Goal: Find specific page/section: Find specific page/section

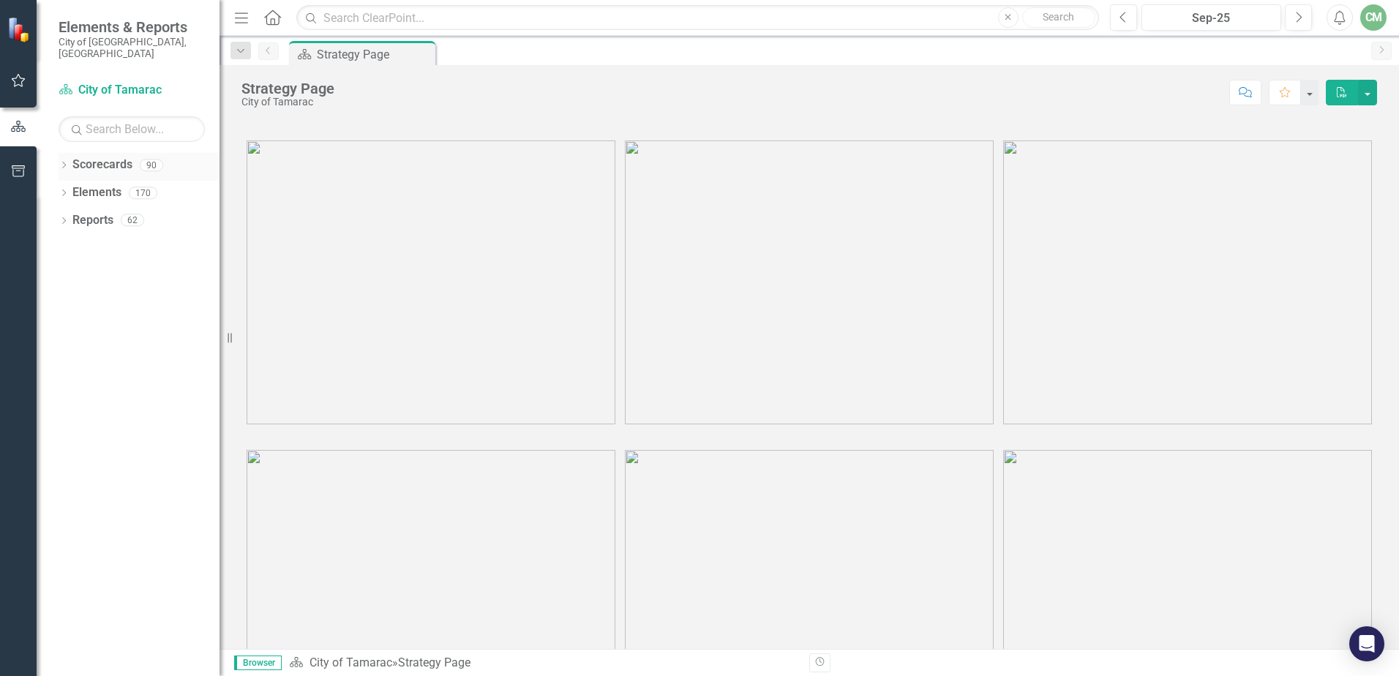
click at [66, 162] on icon "Dropdown" at bounding box center [64, 166] width 10 height 8
click at [72, 189] on icon at bounding box center [72, 192] width 4 height 7
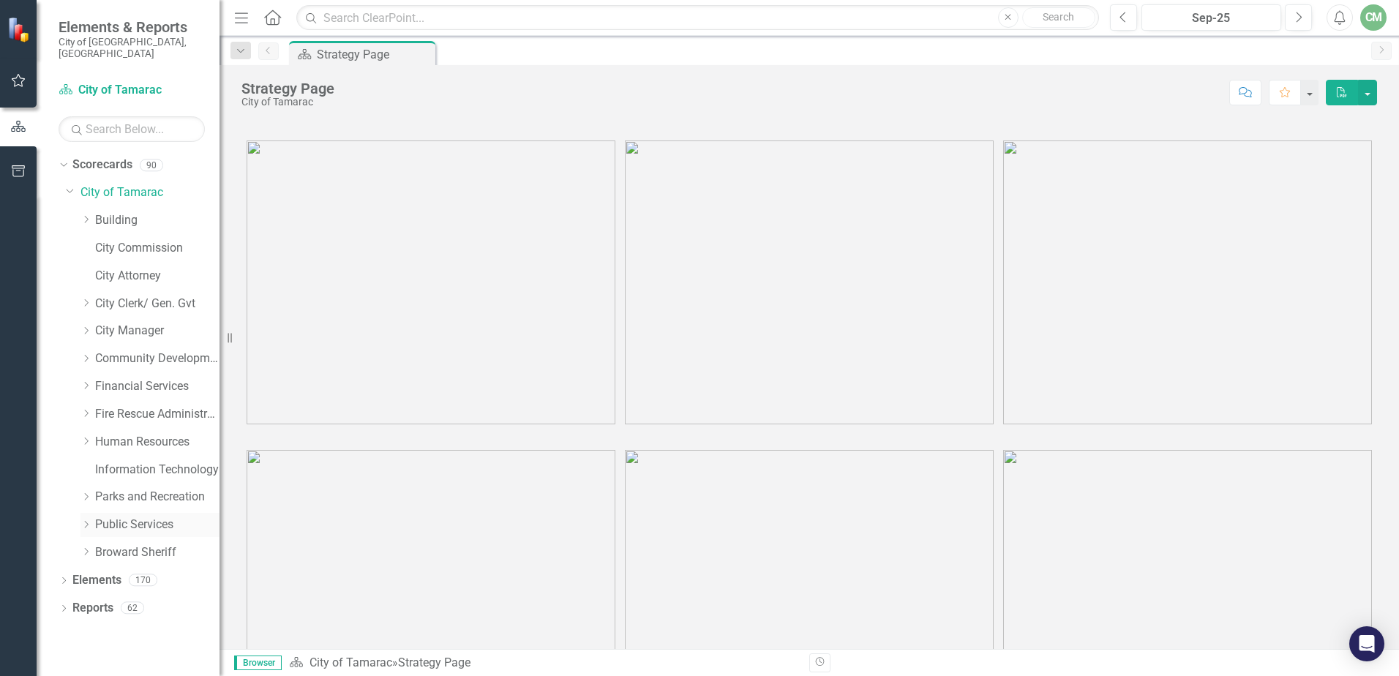
click at [82, 519] on div "Dropdown" at bounding box center [86, 525] width 11 height 12
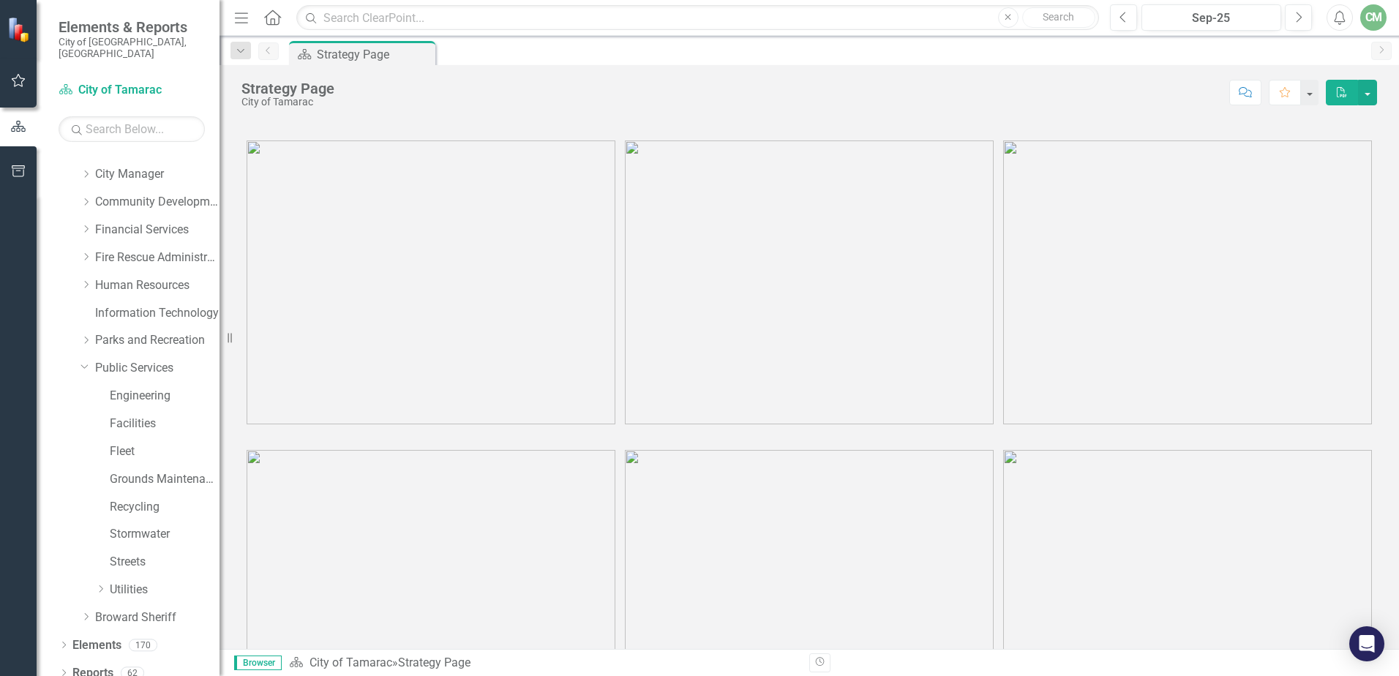
scroll to position [157, 0]
click at [103, 584] on icon "Dropdown" at bounding box center [100, 588] width 11 height 9
click at [114, 557] on icon at bounding box center [116, 560] width 4 height 7
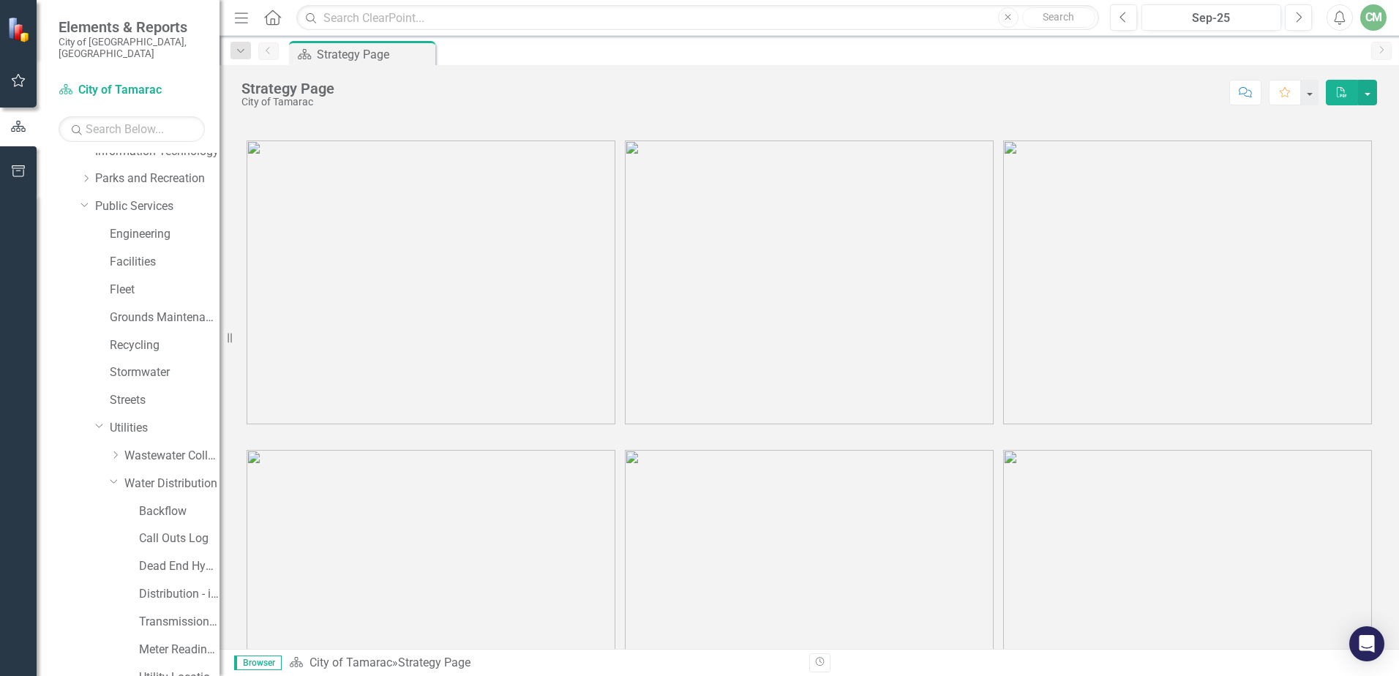
scroll to position [435, 0]
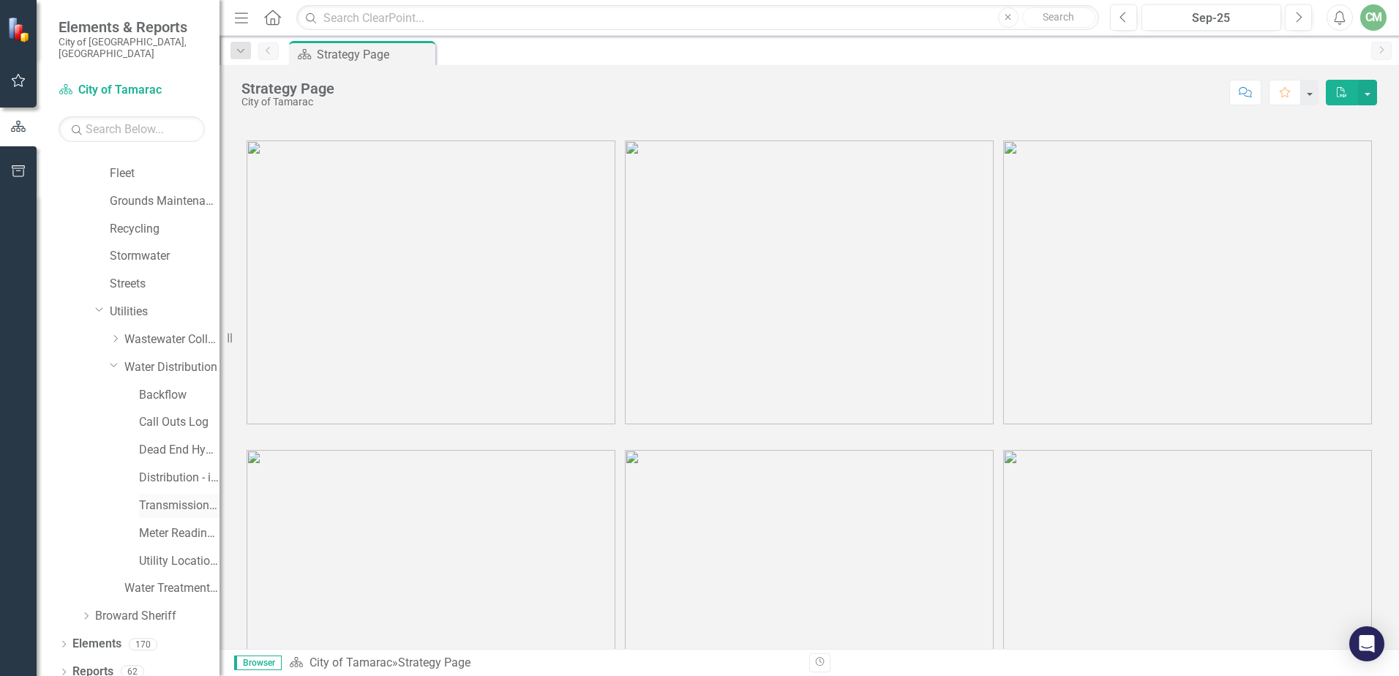
click at [171, 498] on link "Transmission and Distribution" at bounding box center [179, 506] width 81 height 17
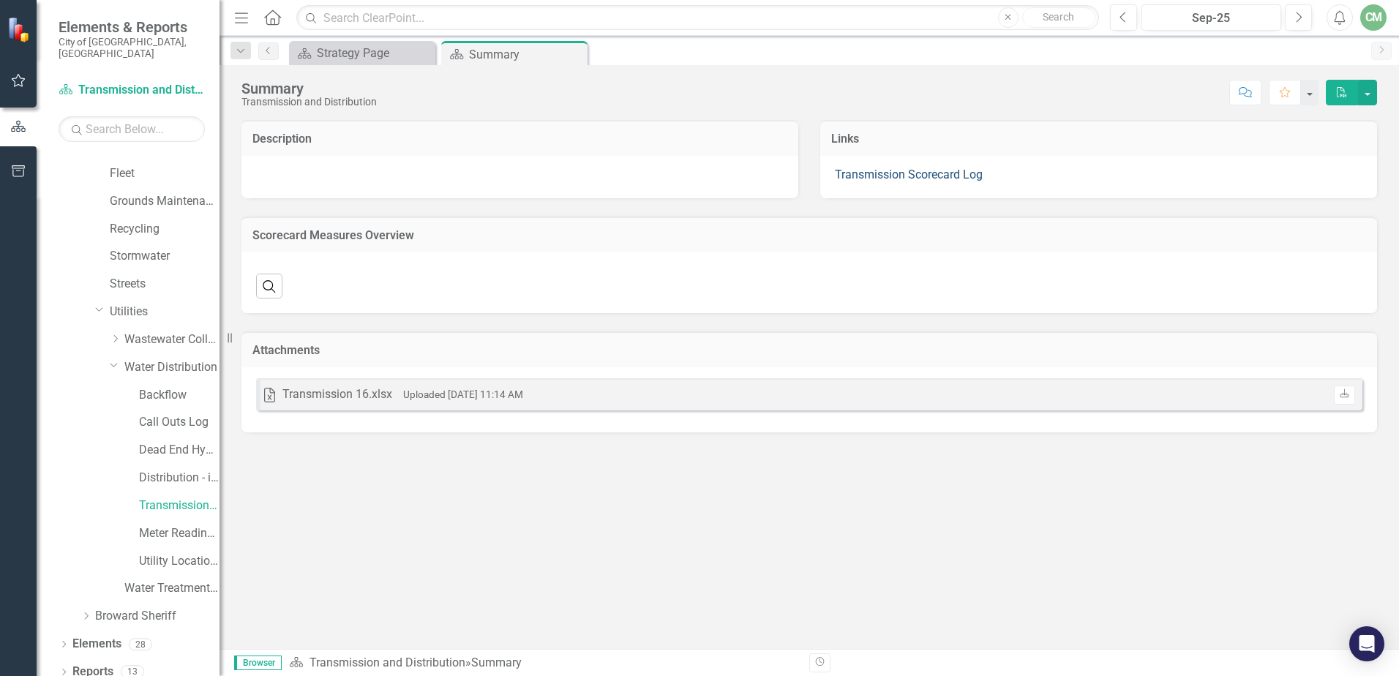
click at [918, 175] on link "Transmission Scorecard Log" at bounding box center [909, 175] width 148 height 14
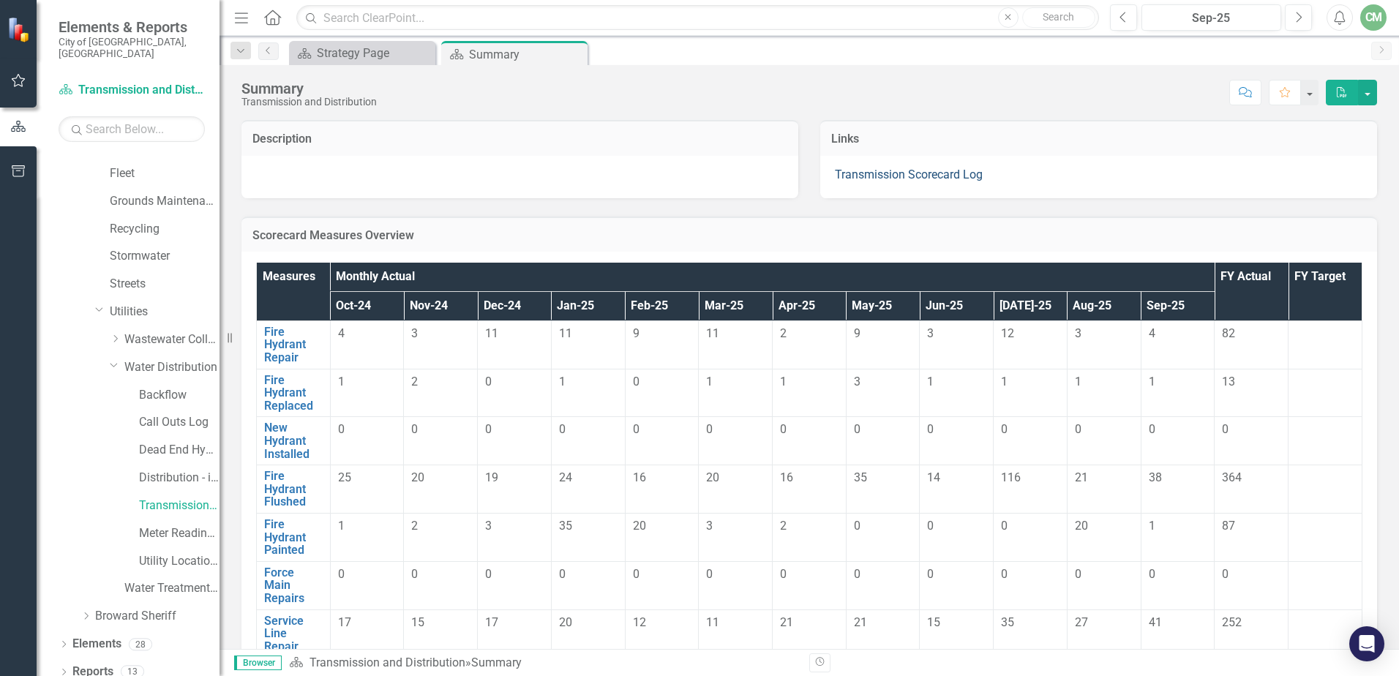
click at [909, 177] on link "Transmission Scorecard Log" at bounding box center [909, 175] width 148 height 14
click at [173, 414] on link "Call Outs Log" at bounding box center [179, 422] width 81 height 17
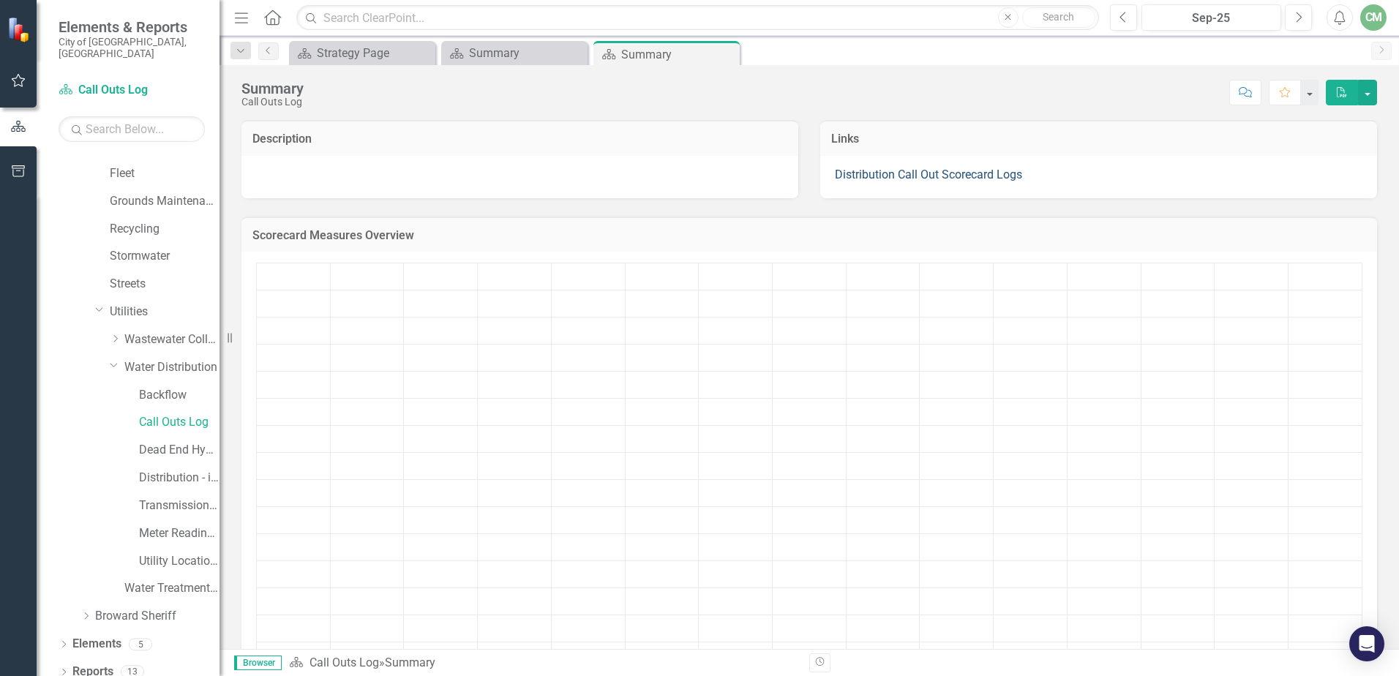
click at [874, 176] on link "Distribution Call Out Scorecard Logs" at bounding box center [928, 175] width 187 height 14
